Goal: Check status

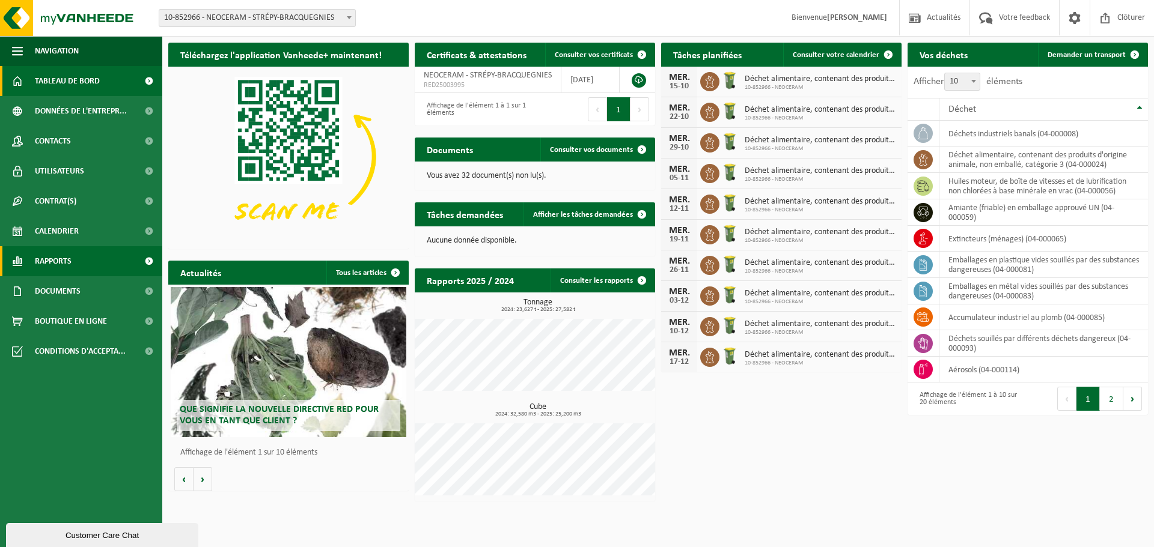
click at [59, 264] on span "Rapports" at bounding box center [53, 261] width 37 height 30
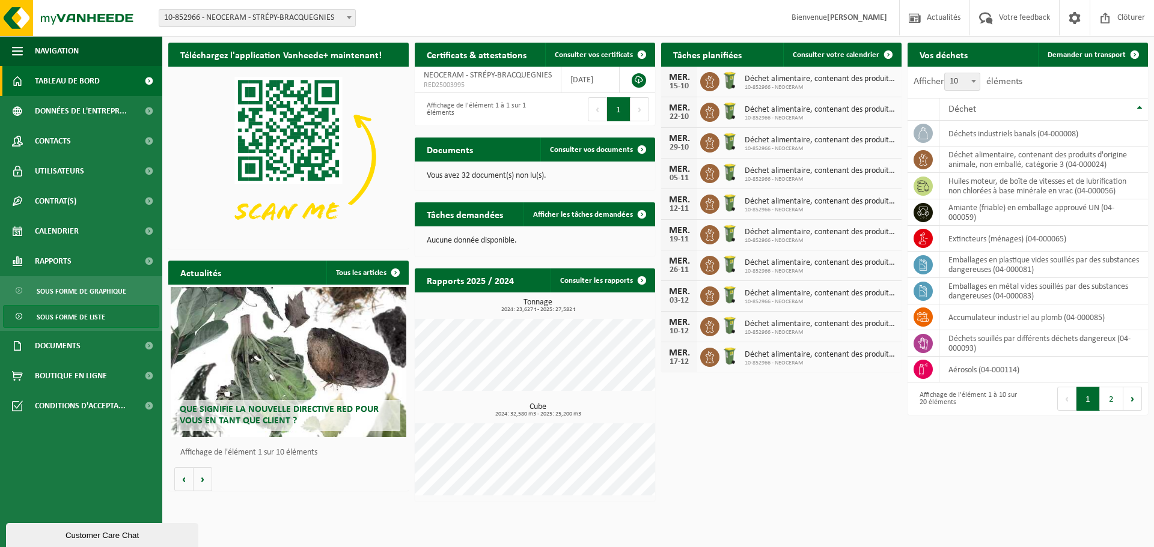
click at [57, 311] on span "Sous forme de liste" at bounding box center [71, 317] width 68 height 23
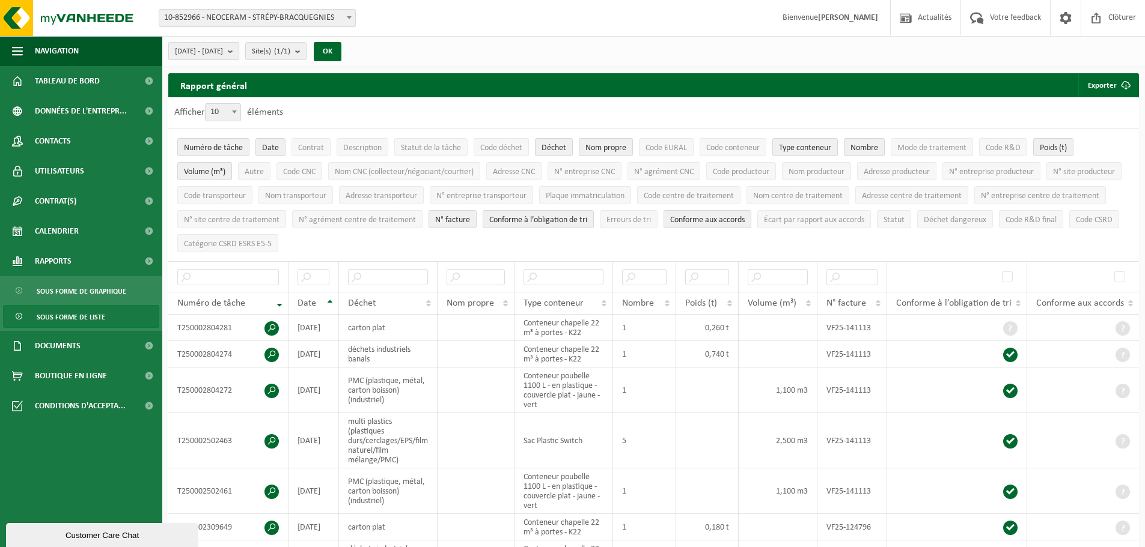
click at [223, 47] on span "2025-05-01 - 2025-10-10" at bounding box center [199, 52] width 48 height 18
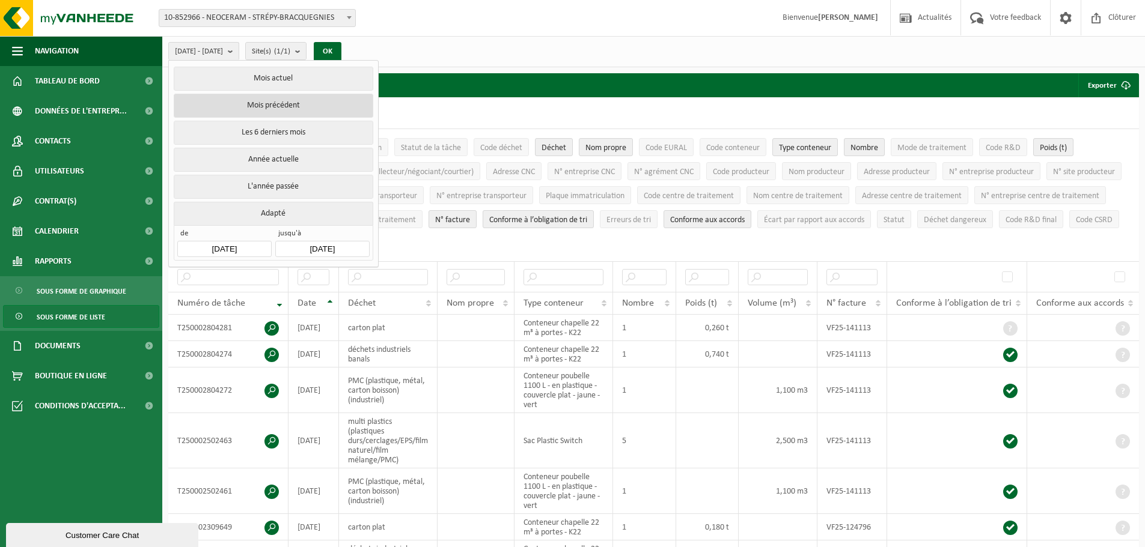
click at [261, 107] on button "Mois précédent" at bounding box center [273, 106] width 199 height 24
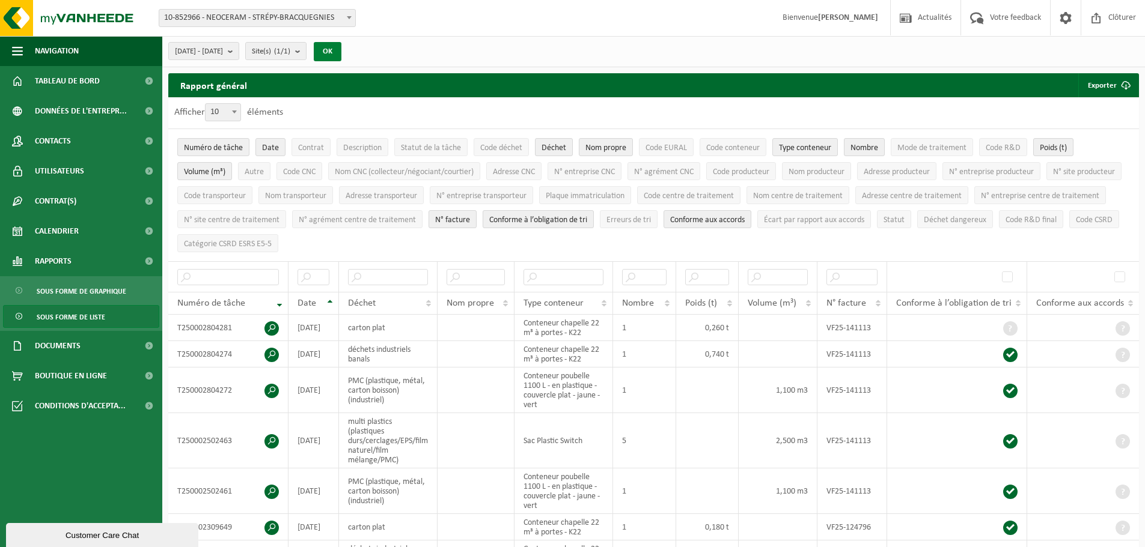
click at [341, 50] on button "OK" at bounding box center [328, 51] width 28 height 19
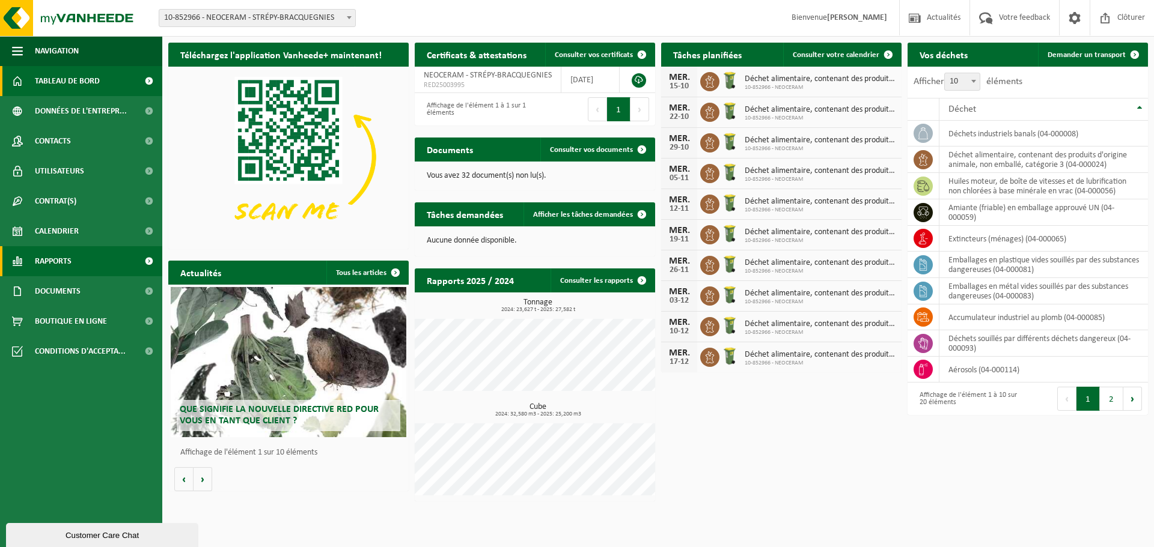
click at [62, 263] on span "Rapports" at bounding box center [53, 261] width 37 height 30
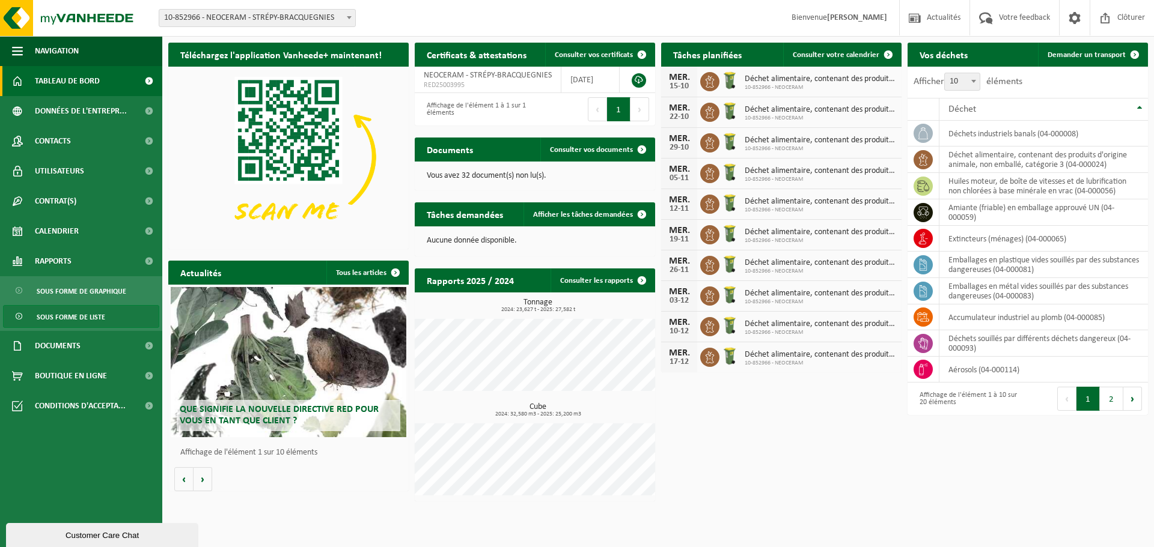
click at [68, 306] on span "Sous forme de liste" at bounding box center [71, 317] width 68 height 23
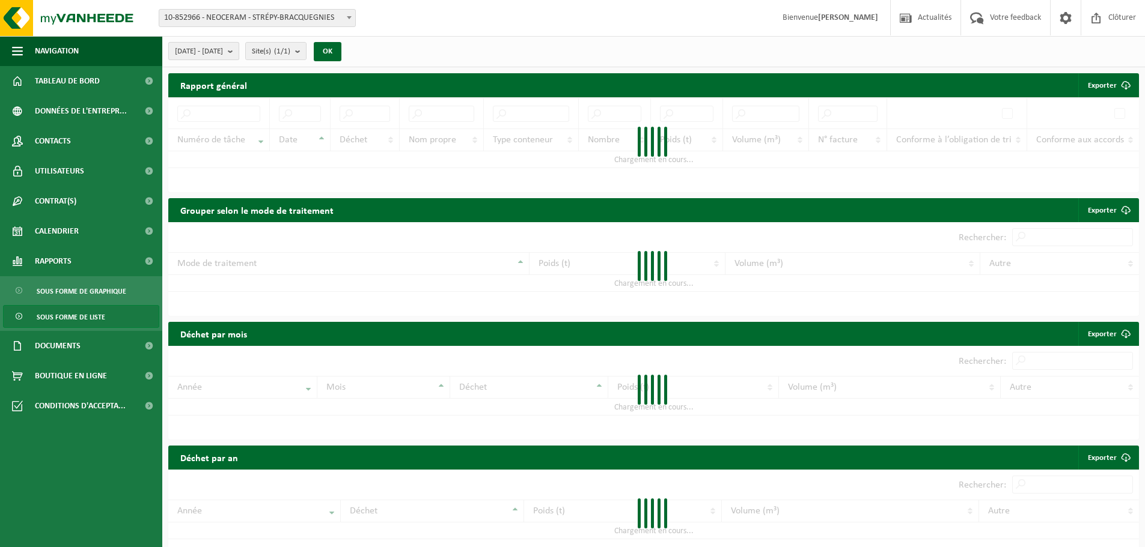
click at [223, 46] on span "2025-05-01 - 2025-10-10" at bounding box center [199, 52] width 48 height 18
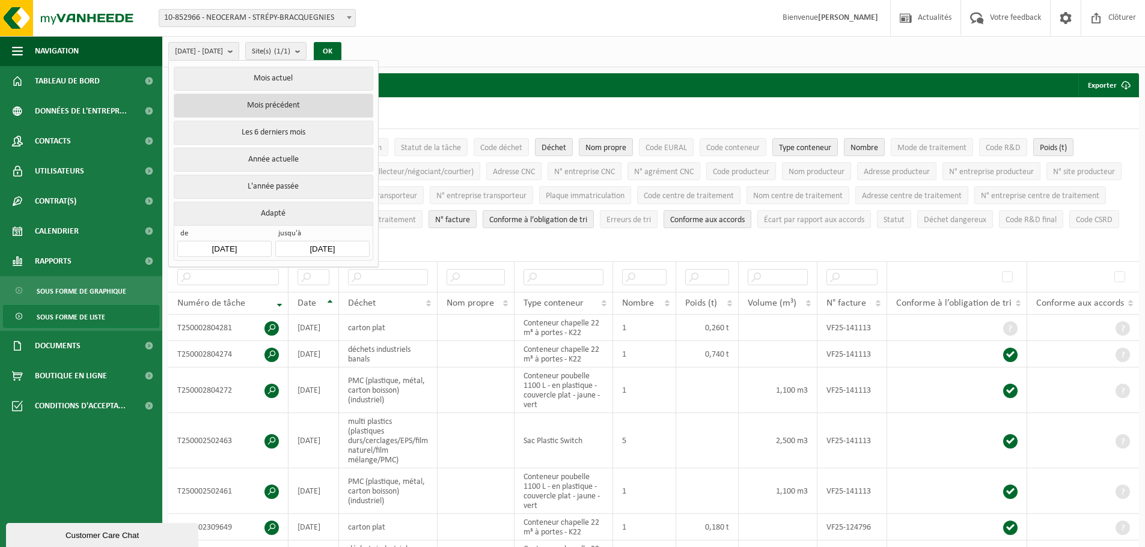
click at [236, 101] on button "Mois précédent" at bounding box center [273, 106] width 199 height 24
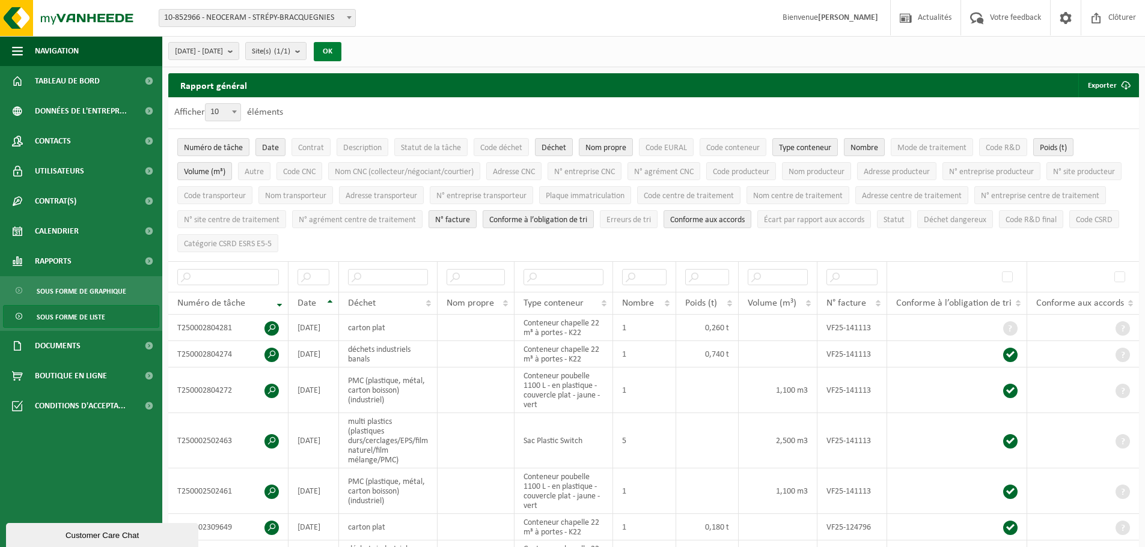
click at [341, 56] on button "OK" at bounding box center [328, 51] width 28 height 19
